Goal: Task Accomplishment & Management: Use online tool/utility

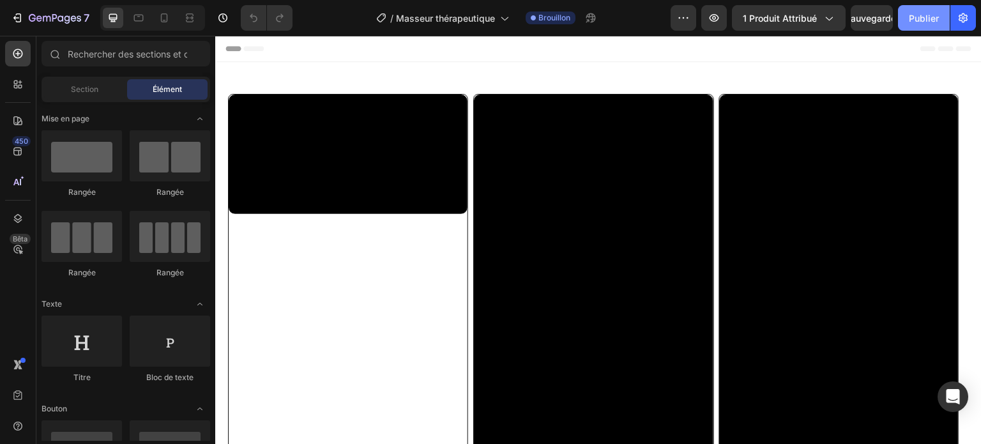
click at [917, 17] on font "Publier" at bounding box center [924, 18] width 30 height 11
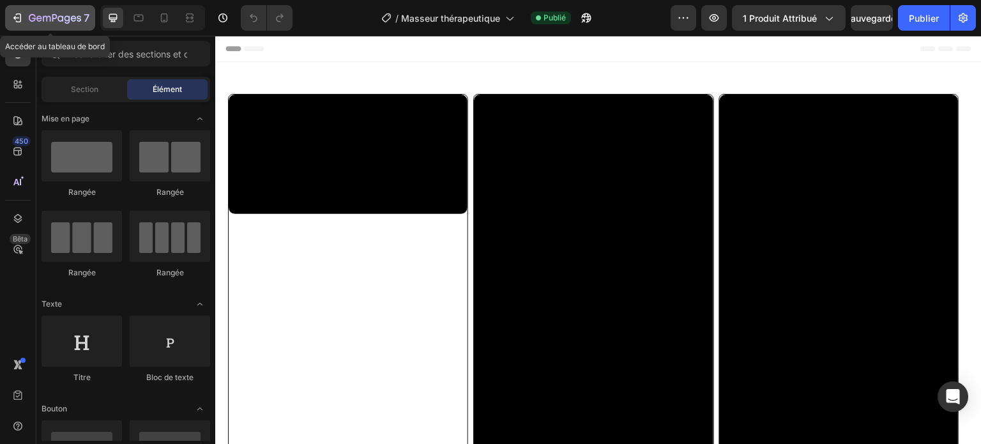
click at [18, 24] on icon "button" at bounding box center [17, 17] width 13 height 13
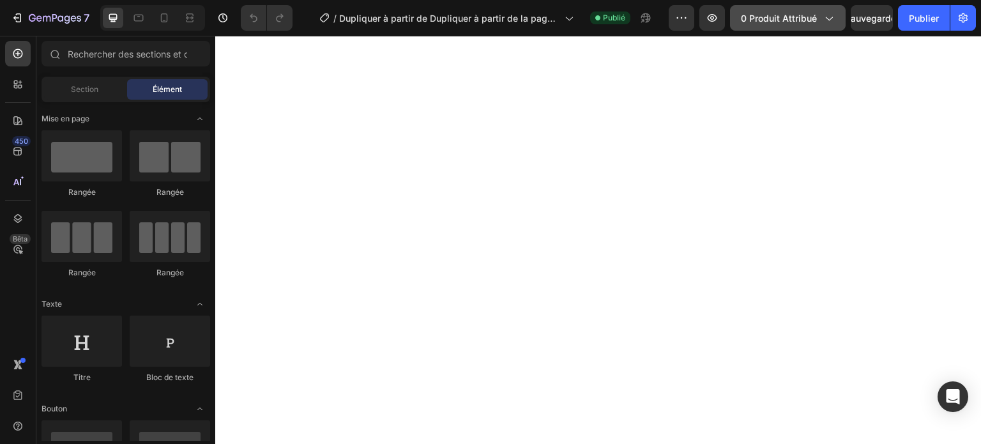
click at [782, 21] on font "0 produit attribué" at bounding box center [779, 18] width 76 height 11
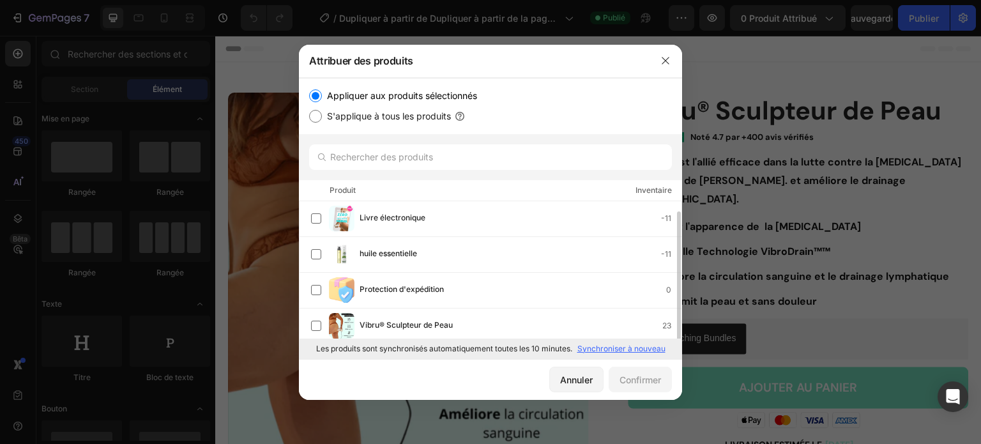
scroll to position [5, 0]
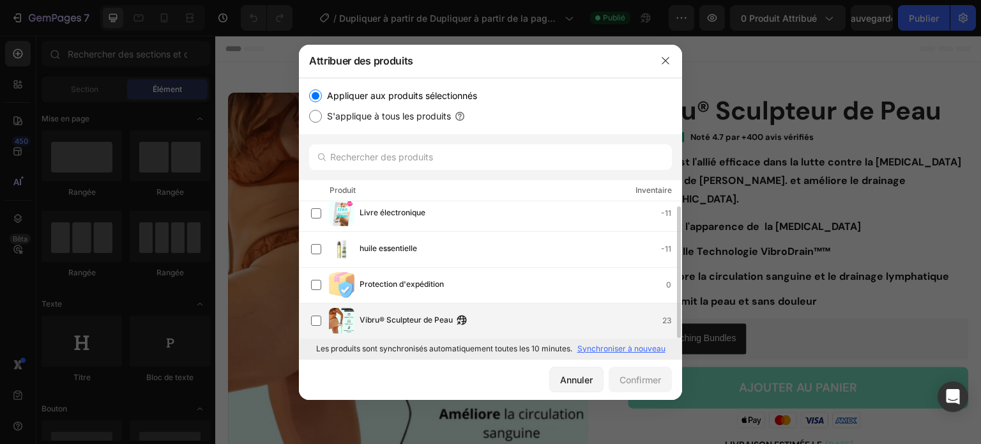
click at [469, 323] on div "Vibru® Sculpteur de Peau" at bounding box center [417, 321] width 114 height 14
click at [662, 380] on button "Confirmer" at bounding box center [640, 380] width 63 height 26
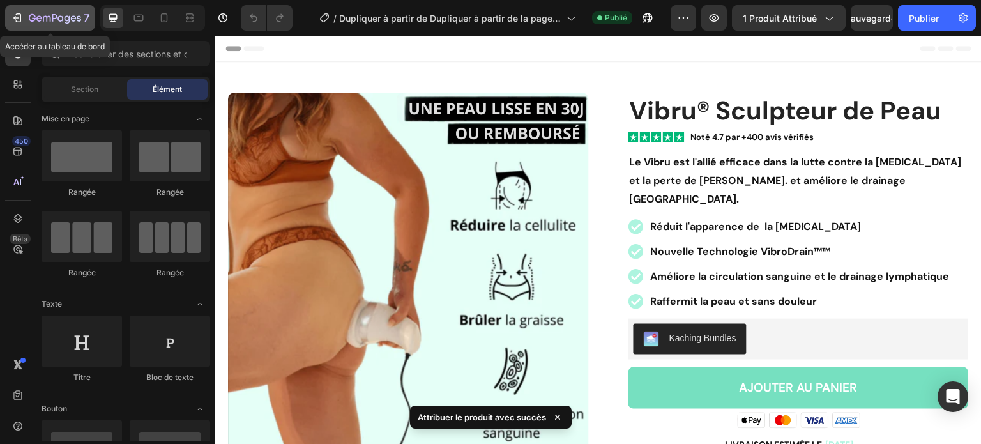
click at [20, 11] on icon "button" at bounding box center [17, 17] width 13 height 13
